Goal: Check status: Check status

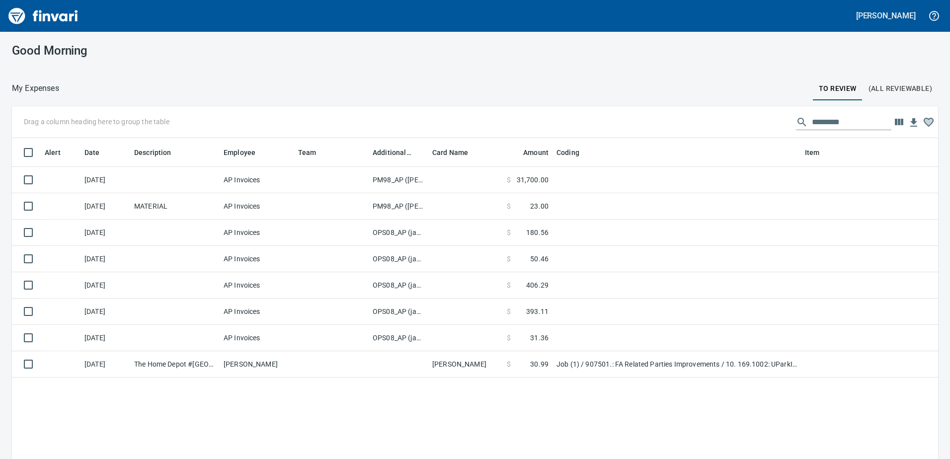
scroll to position [342, 911]
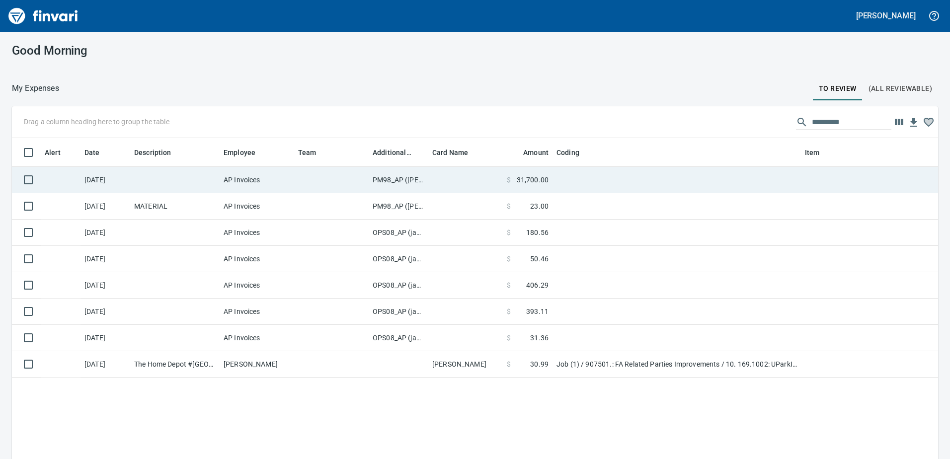
click at [400, 181] on td "PM98_AP ([PERSON_NAME], [PERSON_NAME])" at bounding box center [399, 180] width 60 height 26
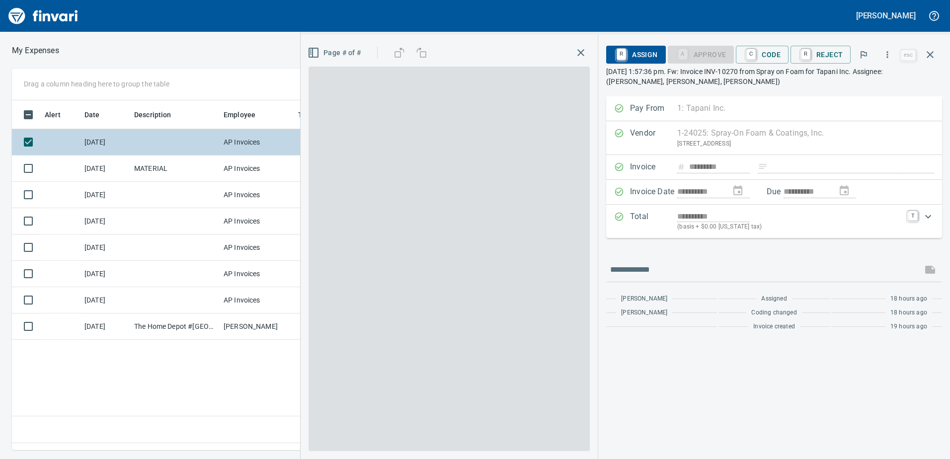
scroll to position [335, 670]
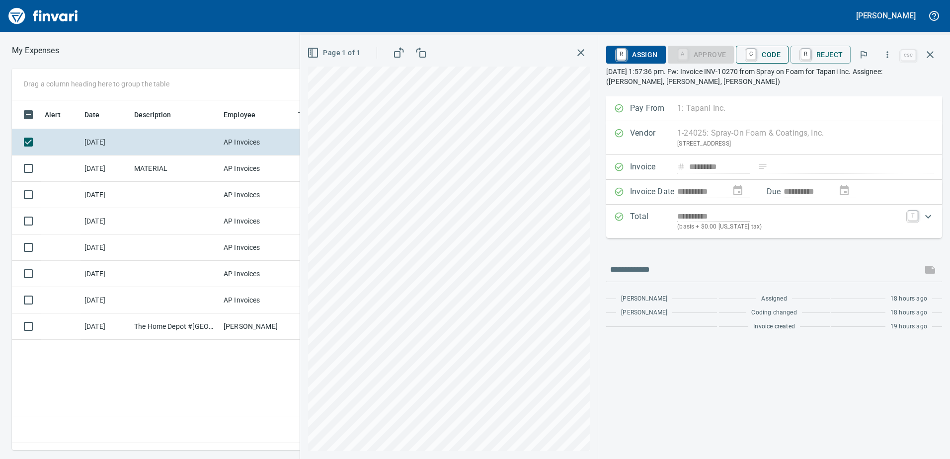
click at [779, 55] on span "C Code" at bounding box center [762, 54] width 37 height 17
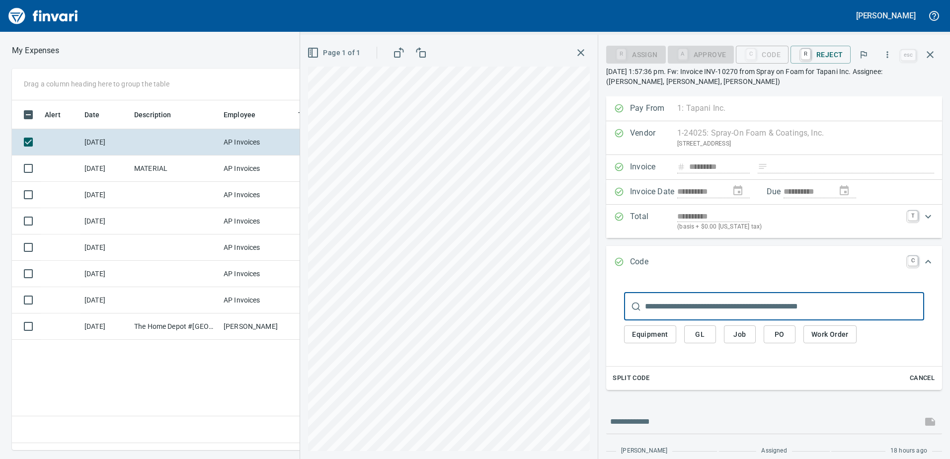
click at [741, 335] on span "Job" at bounding box center [740, 334] width 16 height 12
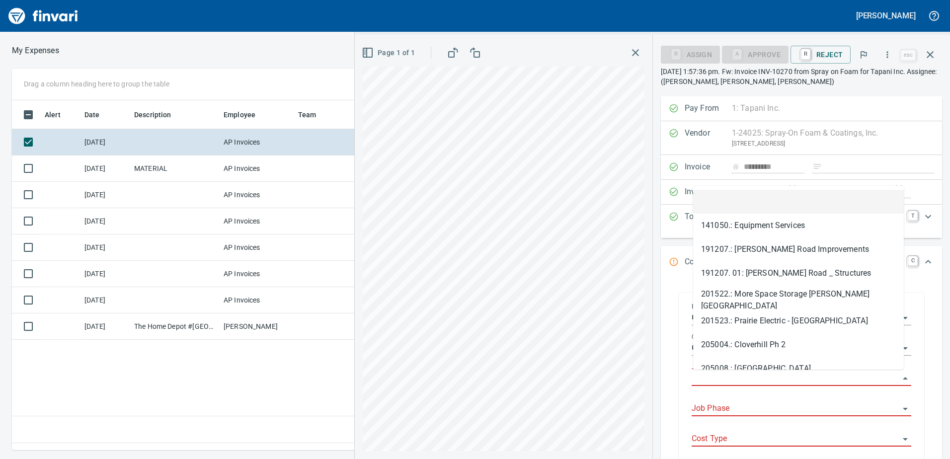
click at [722, 373] on input "Job" at bounding box center [796, 379] width 208 height 14
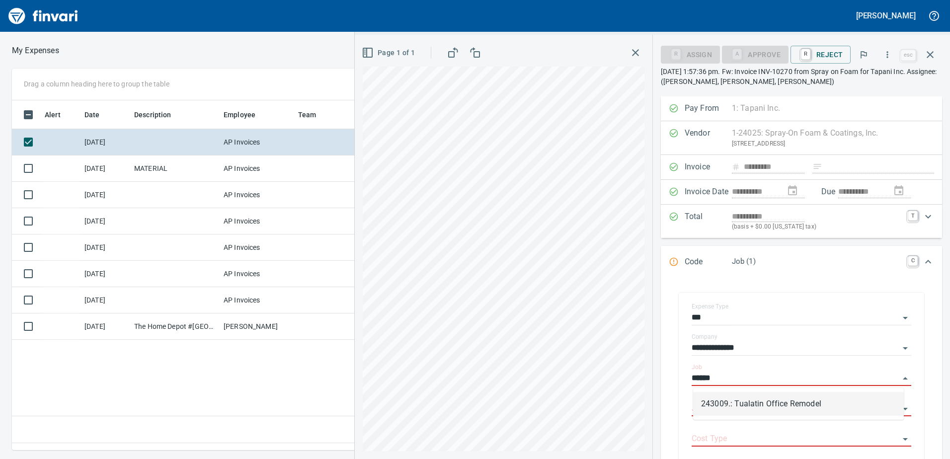
click at [735, 408] on li "243009.: Tualatin Office Remodel" at bounding box center [798, 404] width 211 height 24
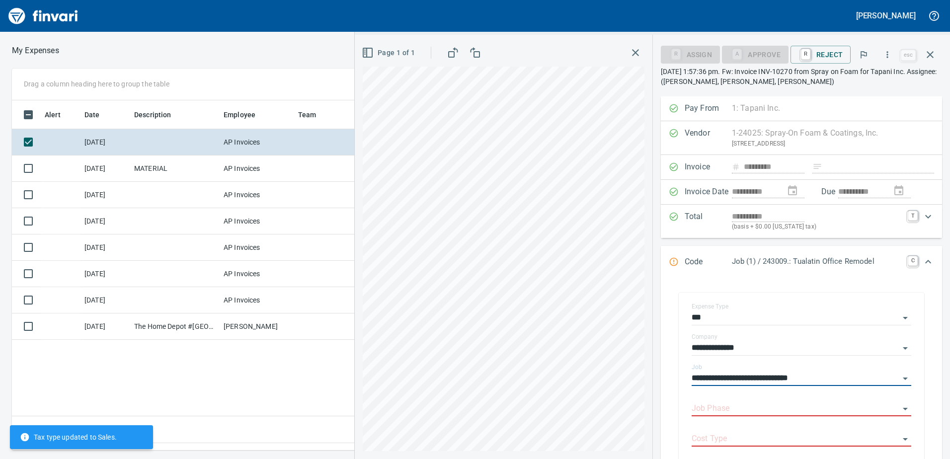
type input "**********"
click at [735, 408] on input "Job Phase" at bounding box center [796, 409] width 208 height 14
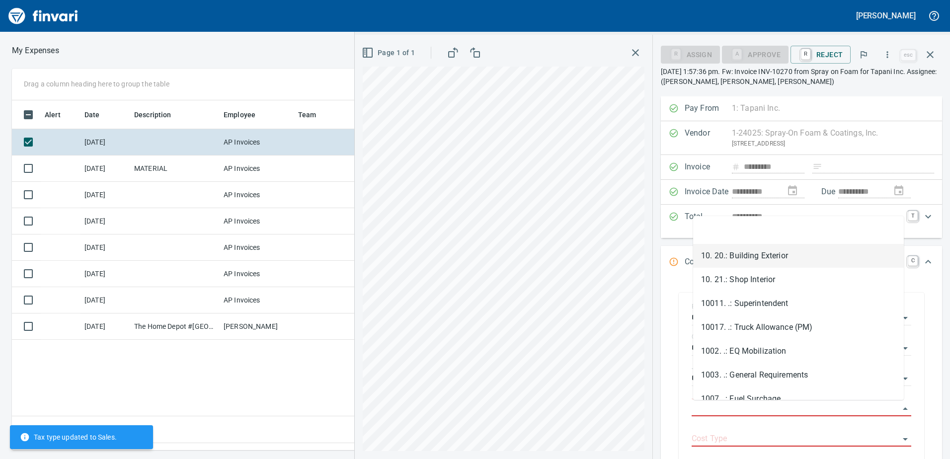
click at [753, 254] on li "10. 20.: Building Exterior" at bounding box center [798, 256] width 211 height 24
type input "**********"
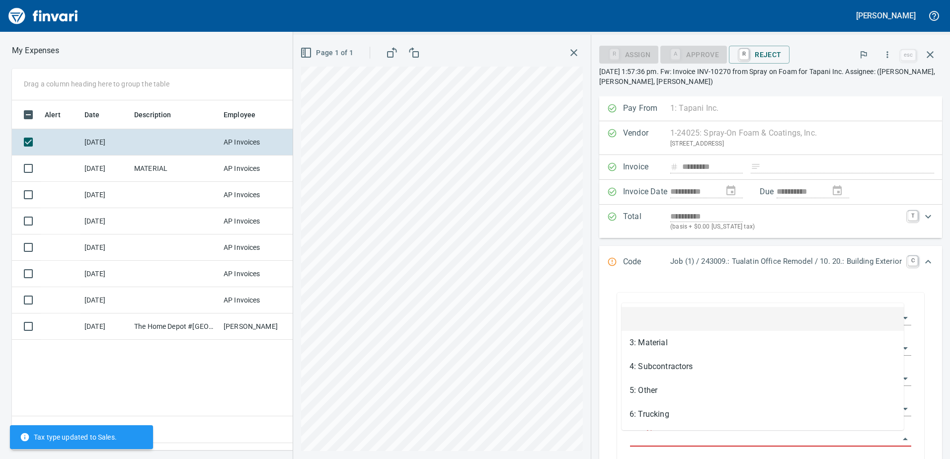
click at [668, 437] on input "Cost Type" at bounding box center [764, 439] width 269 height 14
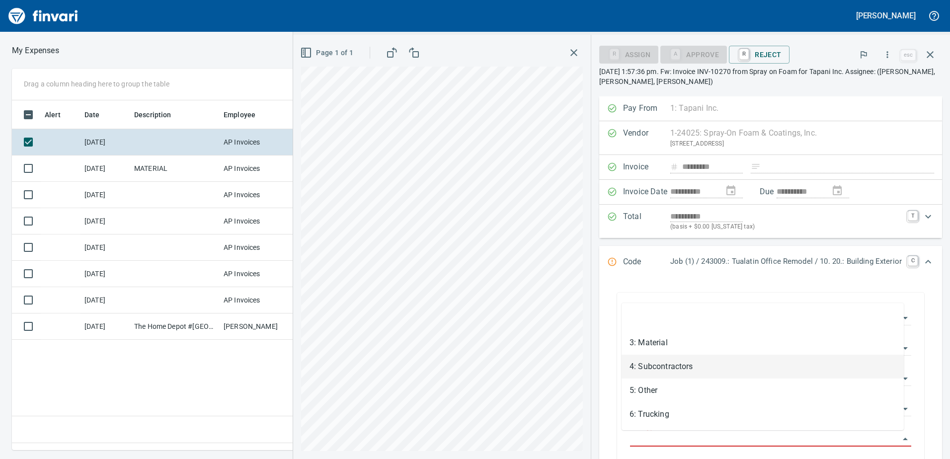
click at [666, 368] on li "4: Subcontractors" at bounding box center [763, 367] width 282 height 24
type input "**********"
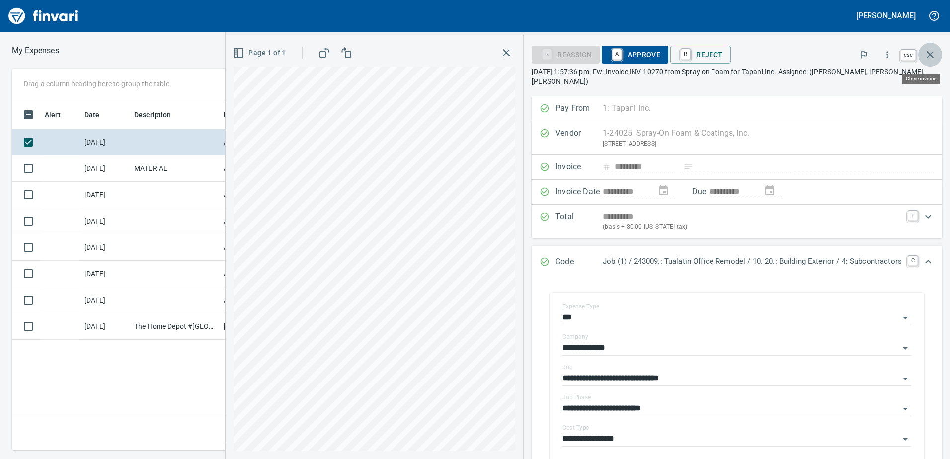
click at [931, 55] on icon "button" at bounding box center [930, 55] width 12 height 12
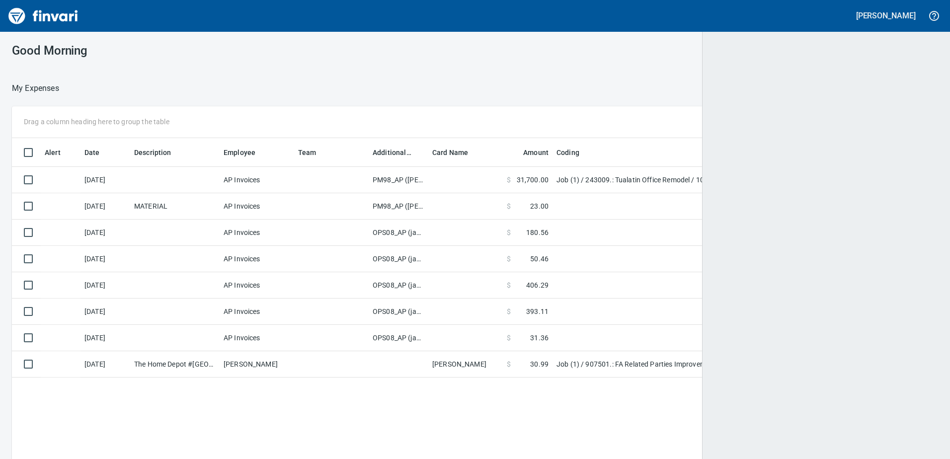
scroll to position [342, 909]
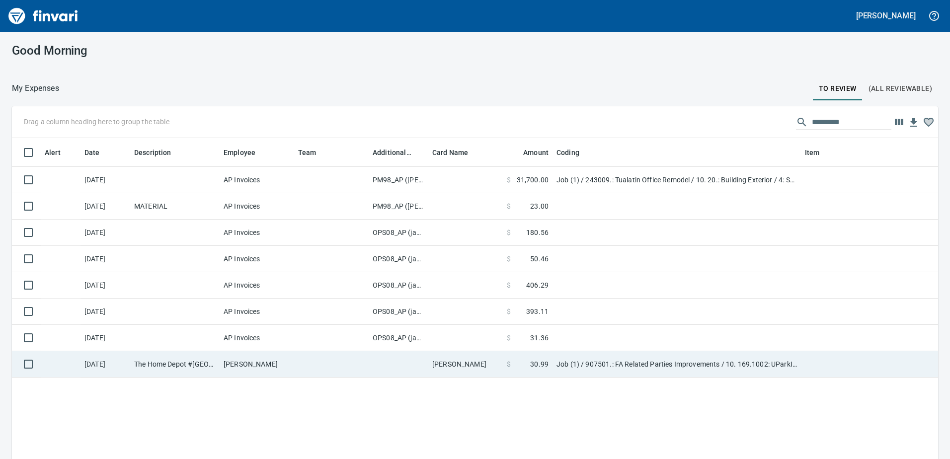
click at [632, 364] on td "Job (1) / 907501.: FA Related Parties Improvements / 10. 169.1002: UParkIt Vanc…" at bounding box center [677, 364] width 248 height 26
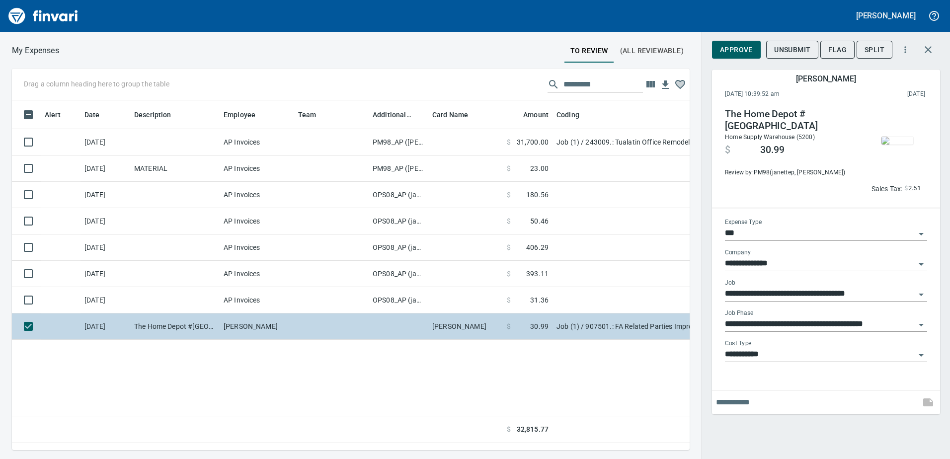
scroll to position [335, 670]
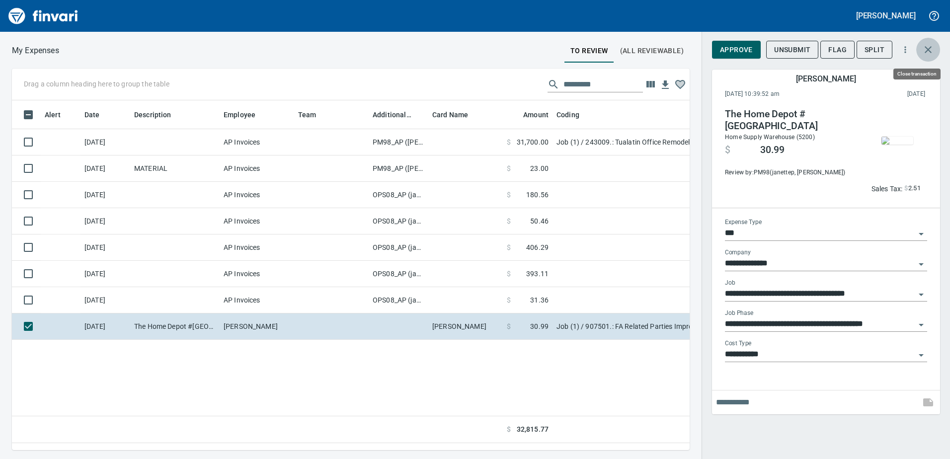
click at [928, 48] on icon "button" at bounding box center [928, 50] width 12 height 12
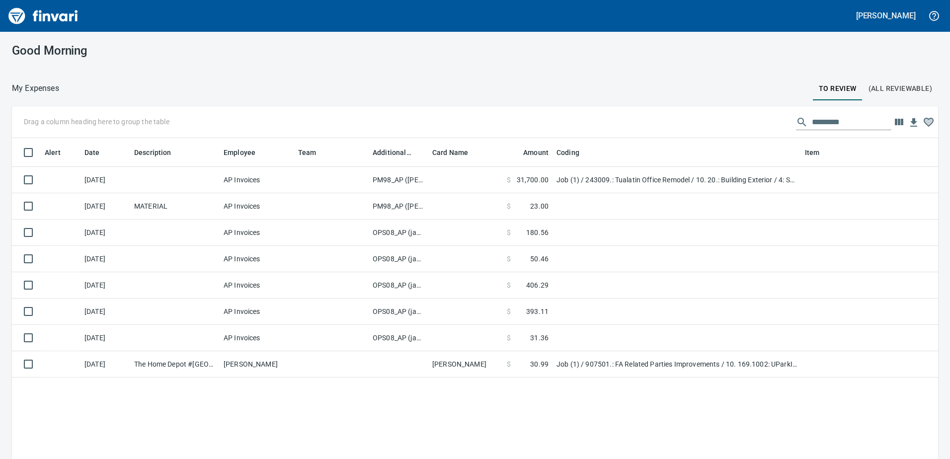
scroll to position [1, 1]
